Goal: Browse casually

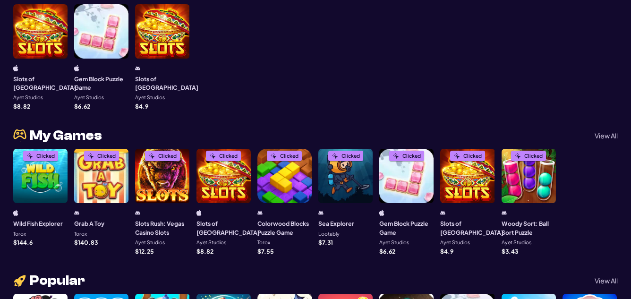
scroll to position [283, 0]
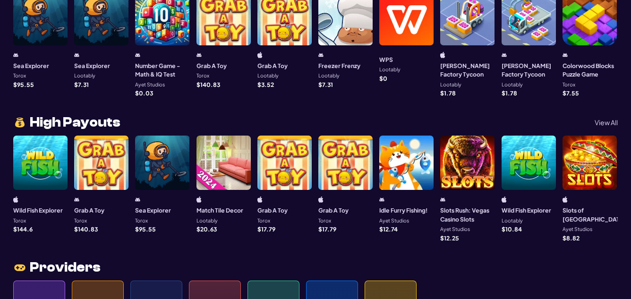
scroll to position [775, 0]
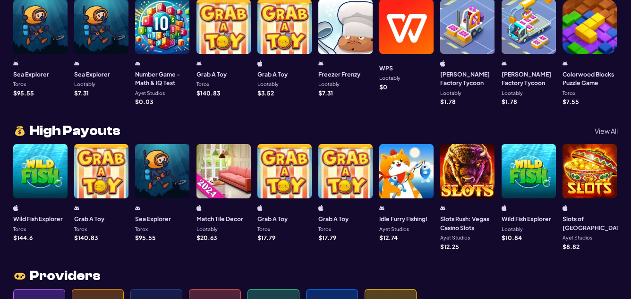
scroll to position [712, 0]
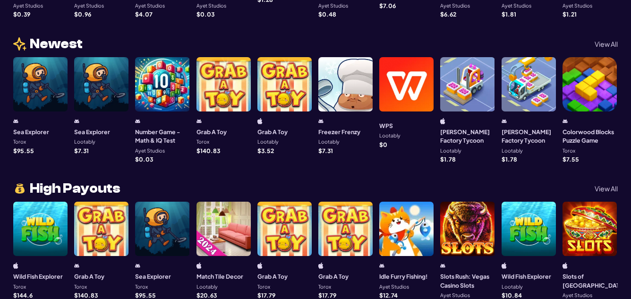
click at [602, 185] on p "View All" at bounding box center [605, 188] width 23 height 7
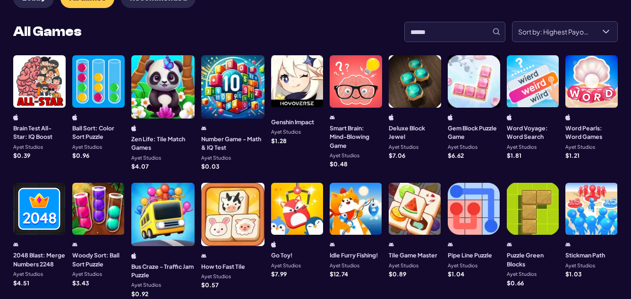
scroll to position [66, 0]
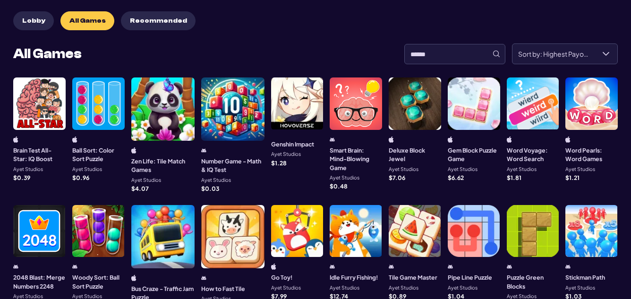
click at [38, 21] on span "Lobby" at bounding box center [33, 21] width 23 height 8
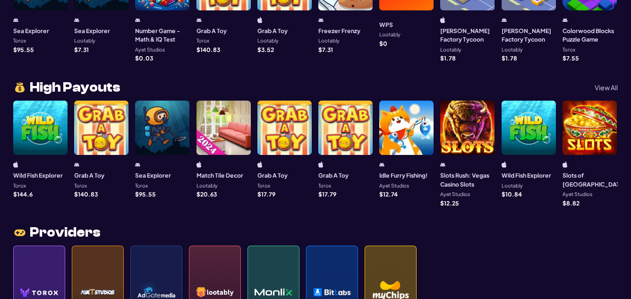
scroll to position [755, 0]
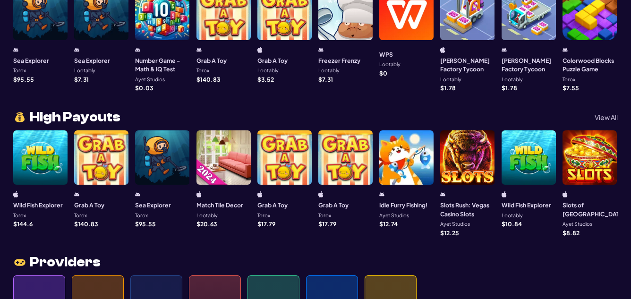
click at [608, 114] on p "View All" at bounding box center [605, 117] width 23 height 7
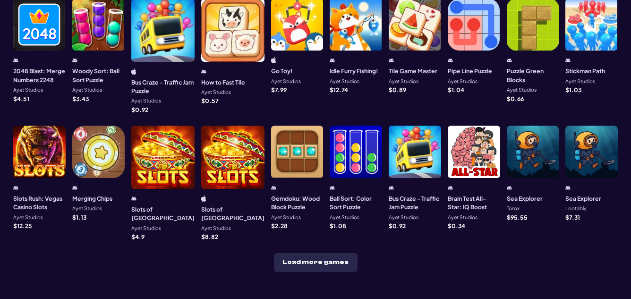
scroll to position [303, 0]
